Goal: Transaction & Acquisition: Purchase product/service

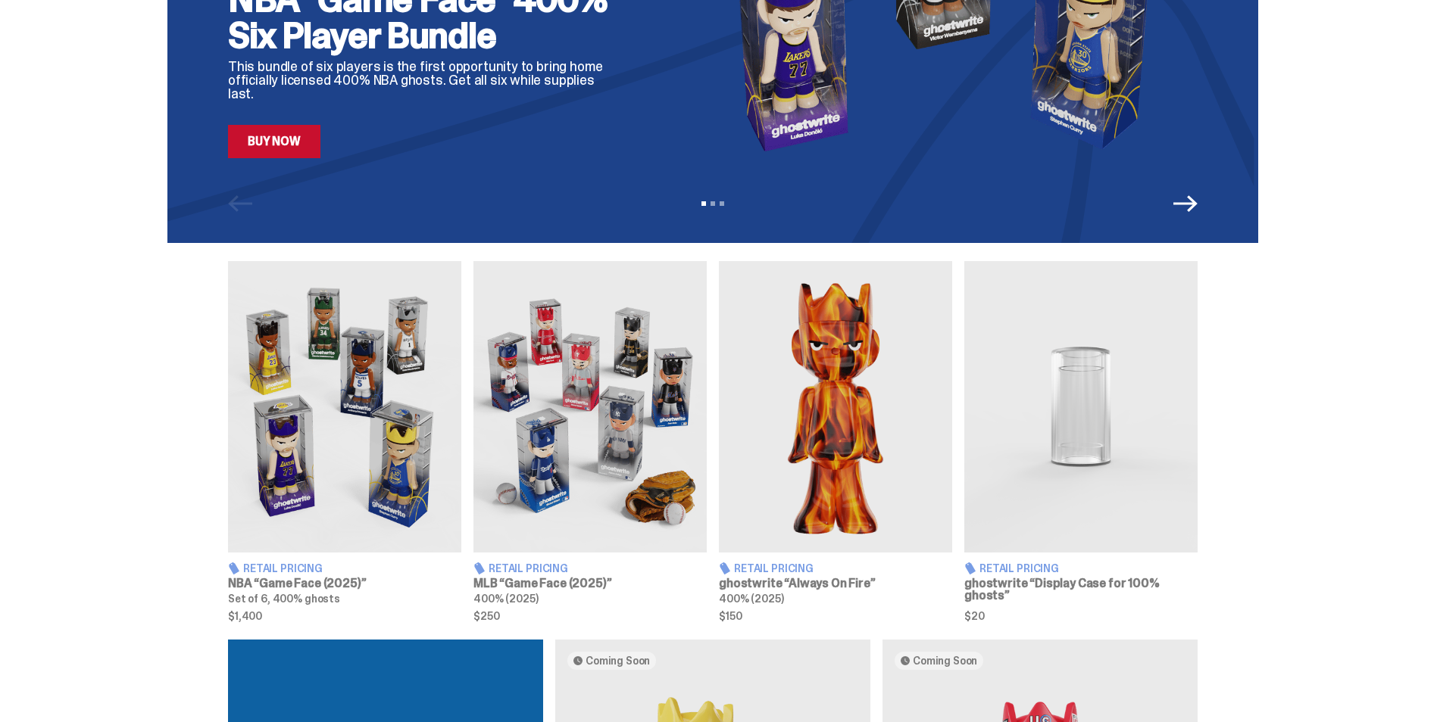
scroll to position [303, 0]
click at [1072, 453] on img at bounding box center [1080, 407] width 233 height 292
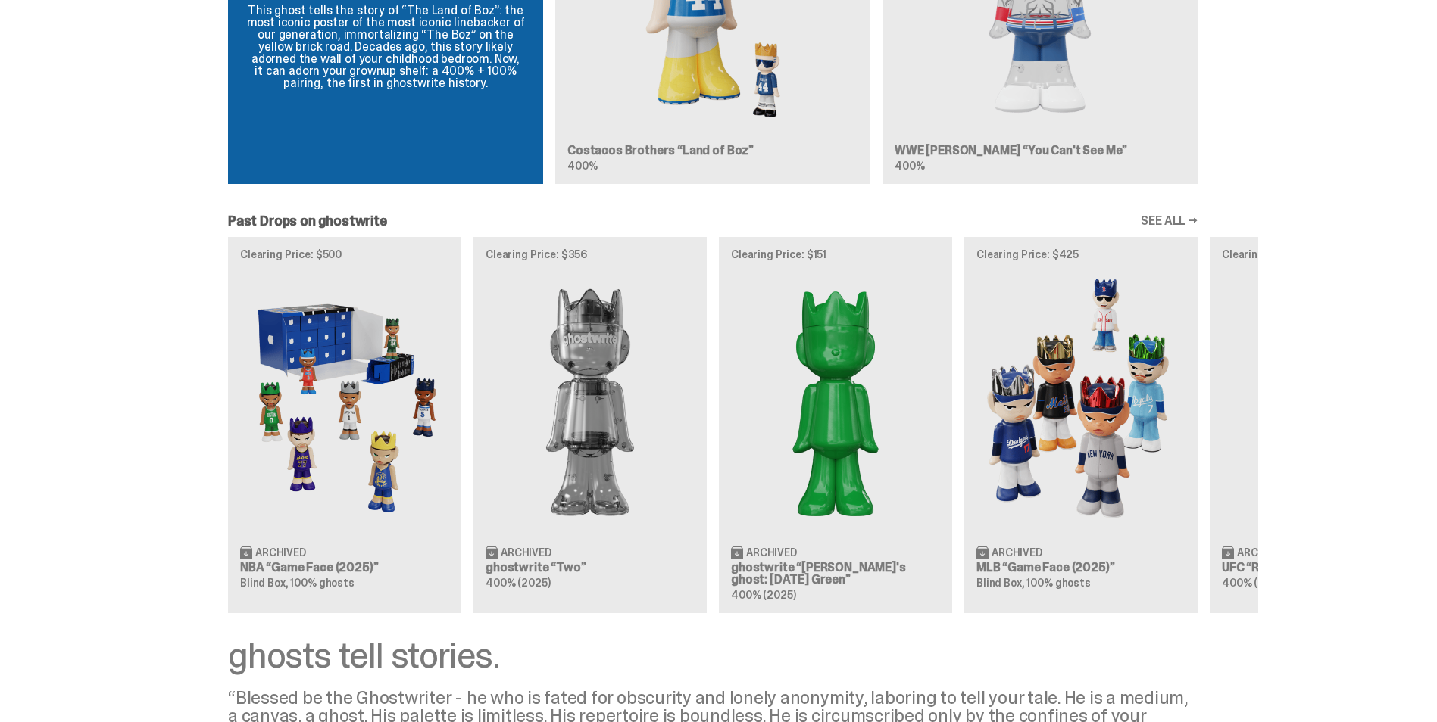
scroll to position [1134, 0]
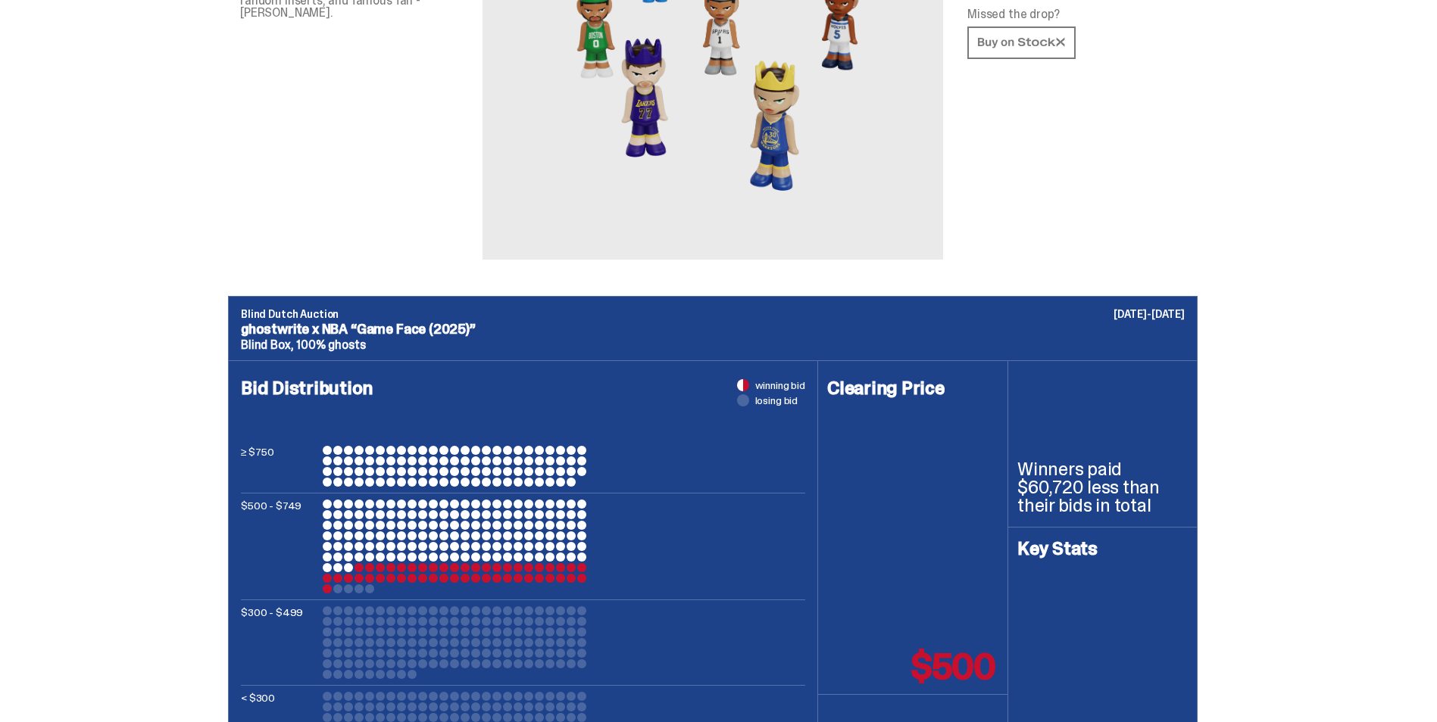
scroll to position [303, 0]
